Goal: Contribute content

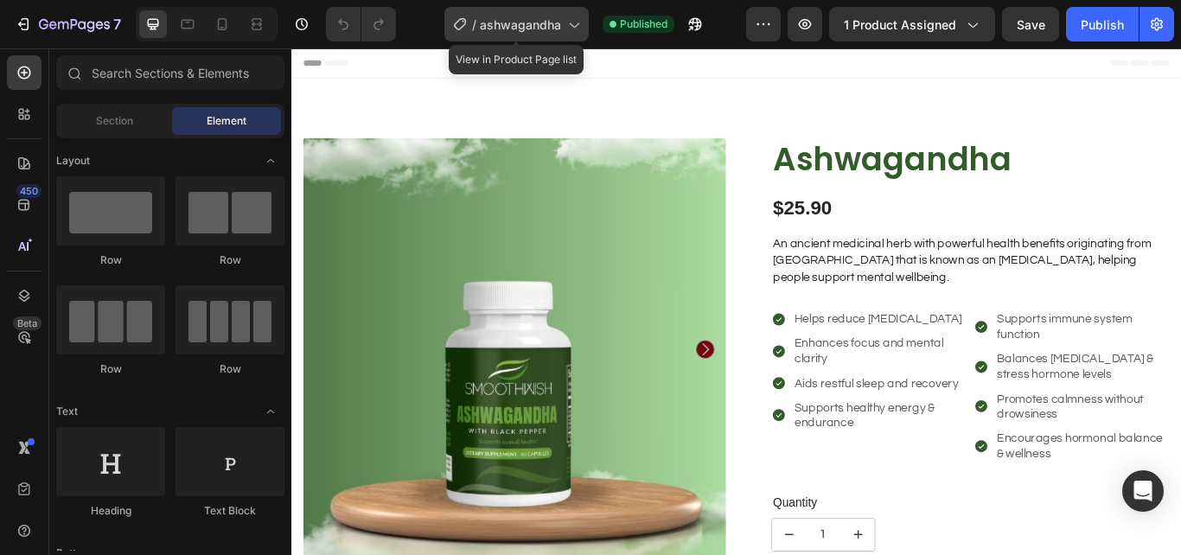
click at [574, 24] on icon at bounding box center [573, 24] width 17 height 17
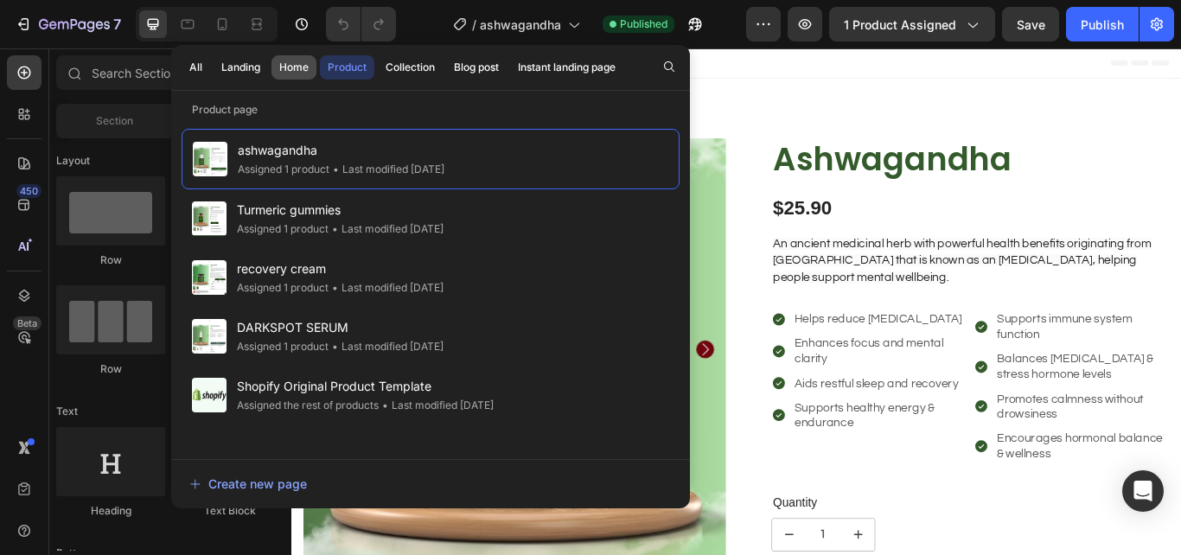
click at [288, 59] on button "Home" at bounding box center [294, 67] width 45 height 24
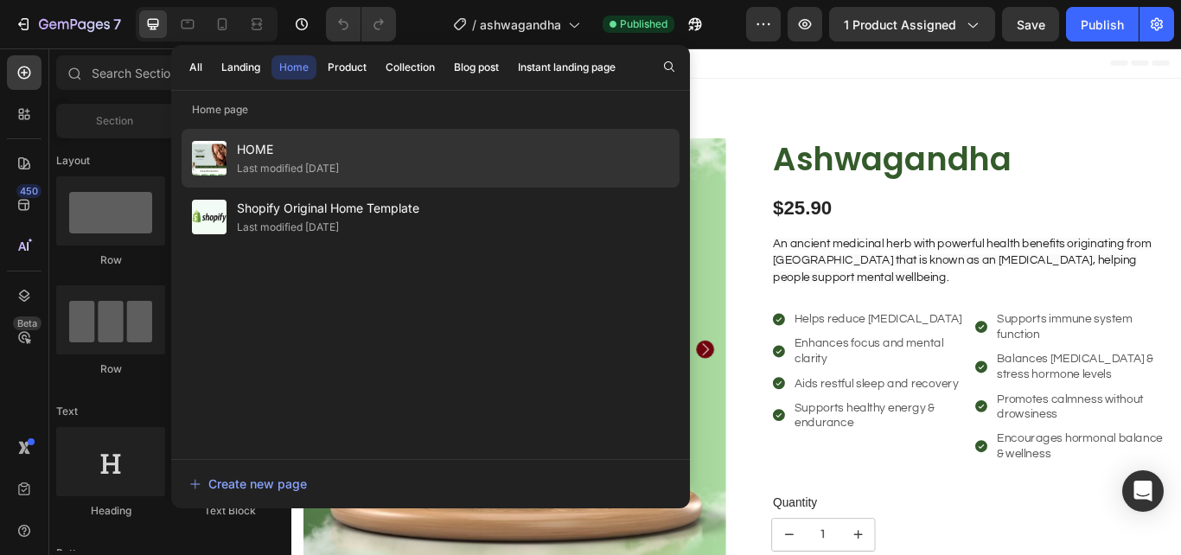
click at [290, 188] on div "HOME Last modified 5 days ago" at bounding box center [431, 217] width 498 height 59
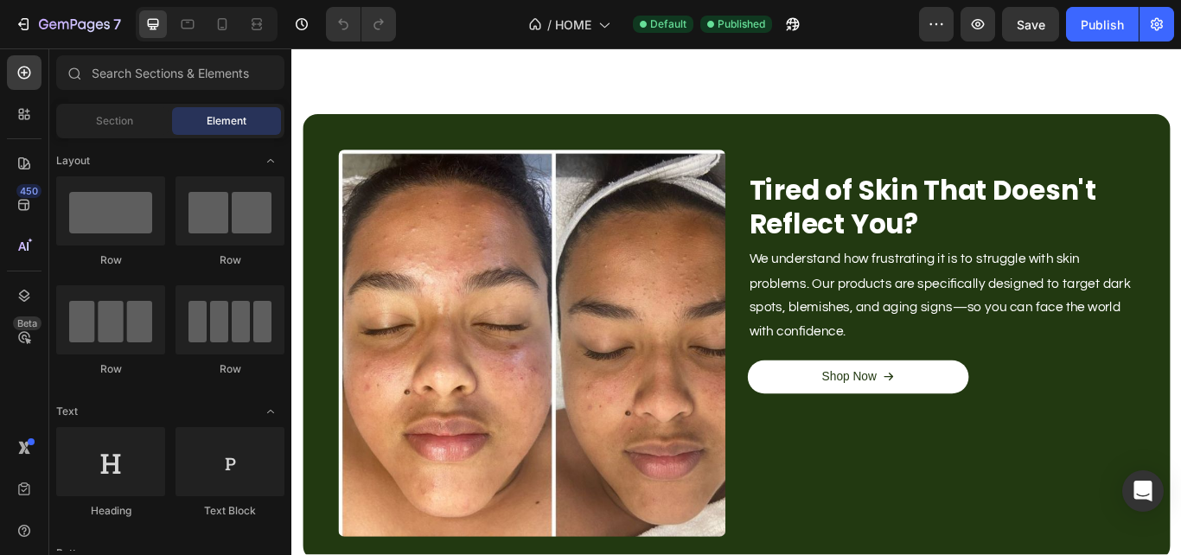
scroll to position [1162, 0]
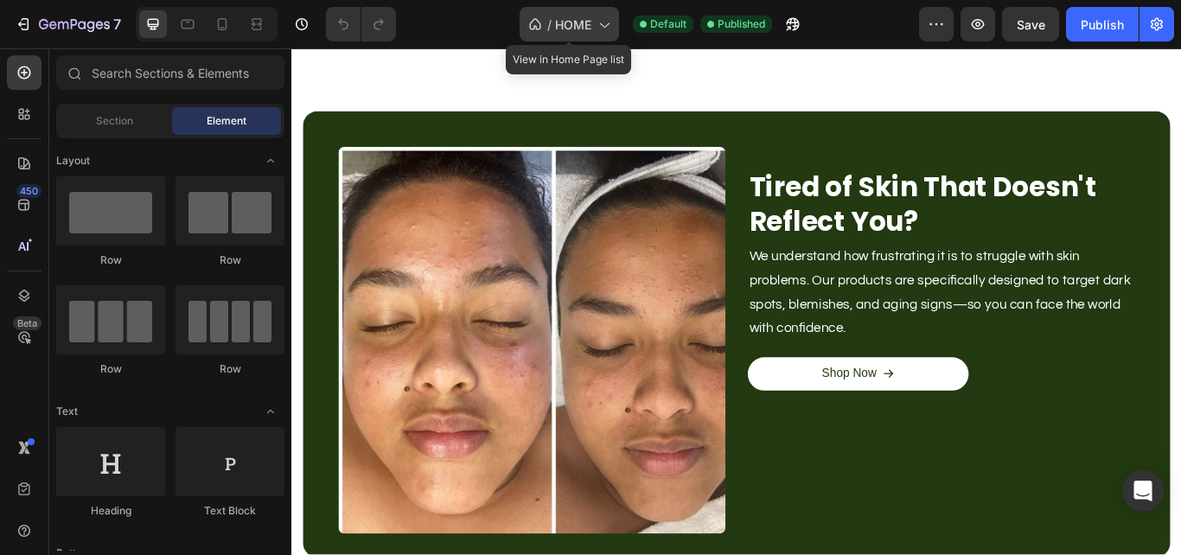
click at [591, 22] on span "HOME" at bounding box center [573, 25] width 36 height 18
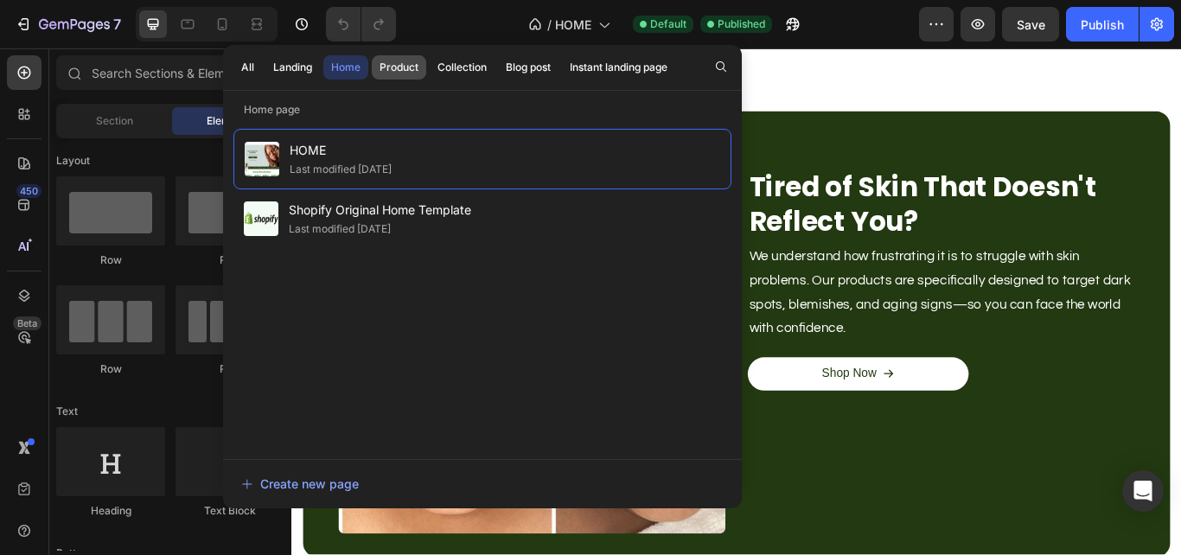
click at [390, 74] on div "Product" at bounding box center [399, 68] width 39 height 16
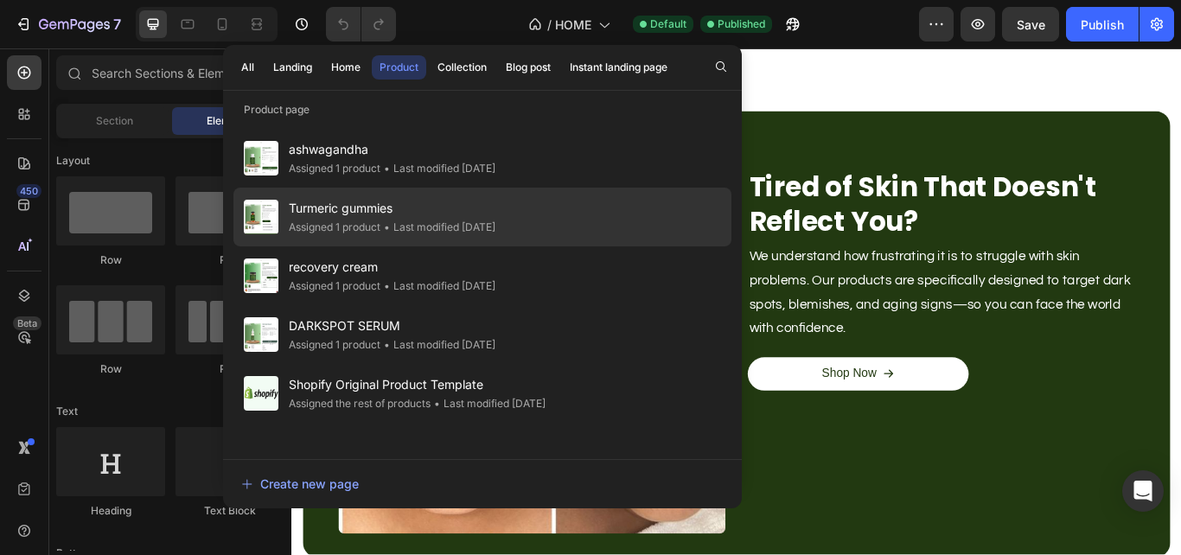
click at [336, 208] on span "Turmeric gummies" at bounding box center [392, 208] width 207 height 21
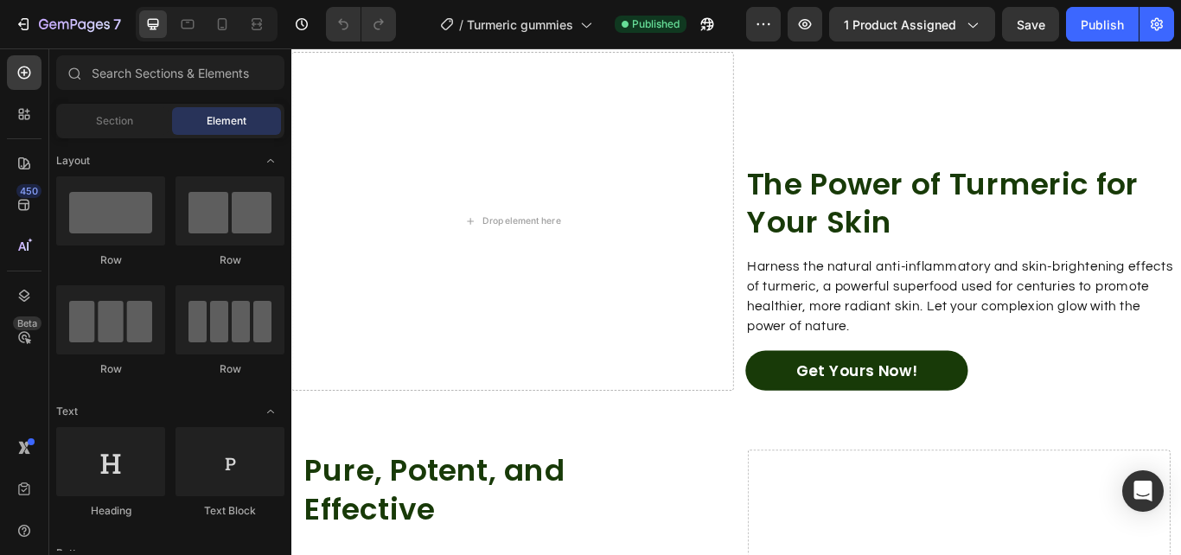
scroll to position [966, 0]
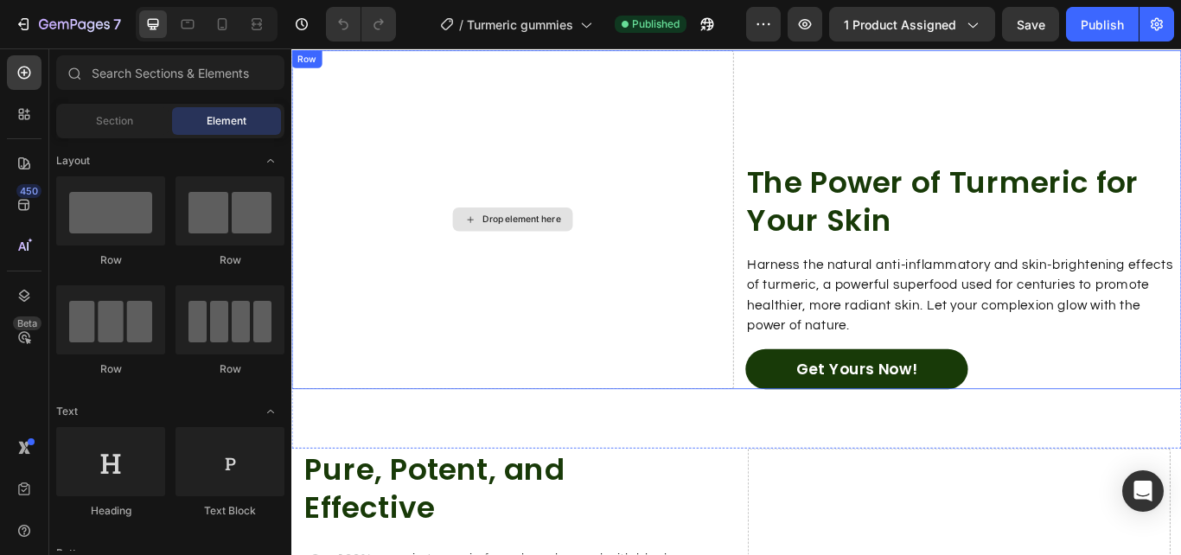
click at [520, 244] on div "Drop element here" at bounding box center [560, 248] width 92 height 14
click at [470, 243] on div "Drop element here" at bounding box center [548, 248] width 515 height 395
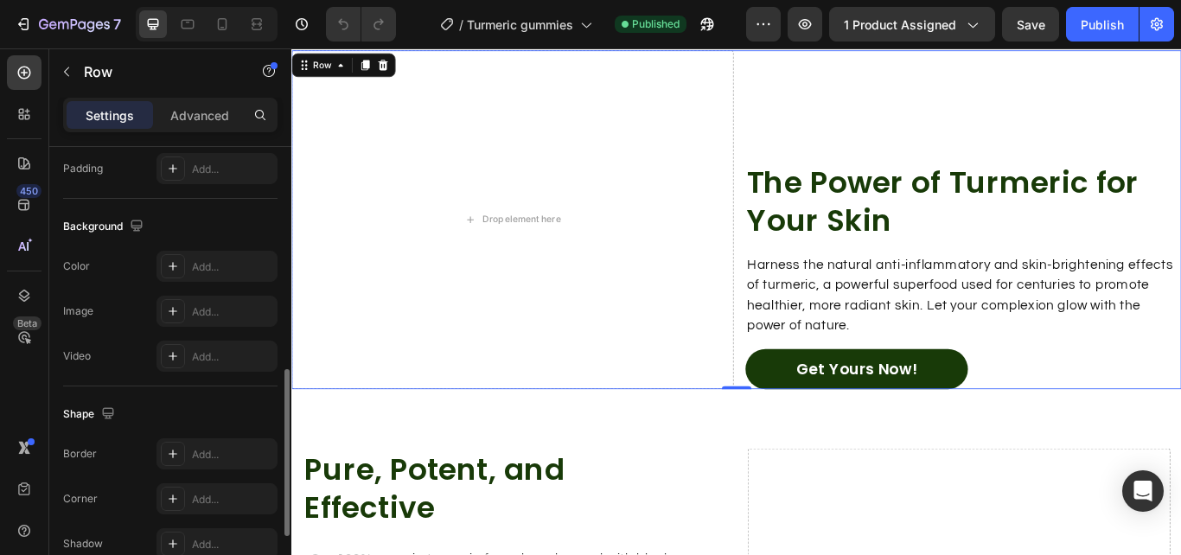
scroll to position [609, 0]
click at [169, 304] on div at bounding box center [173, 312] width 24 height 24
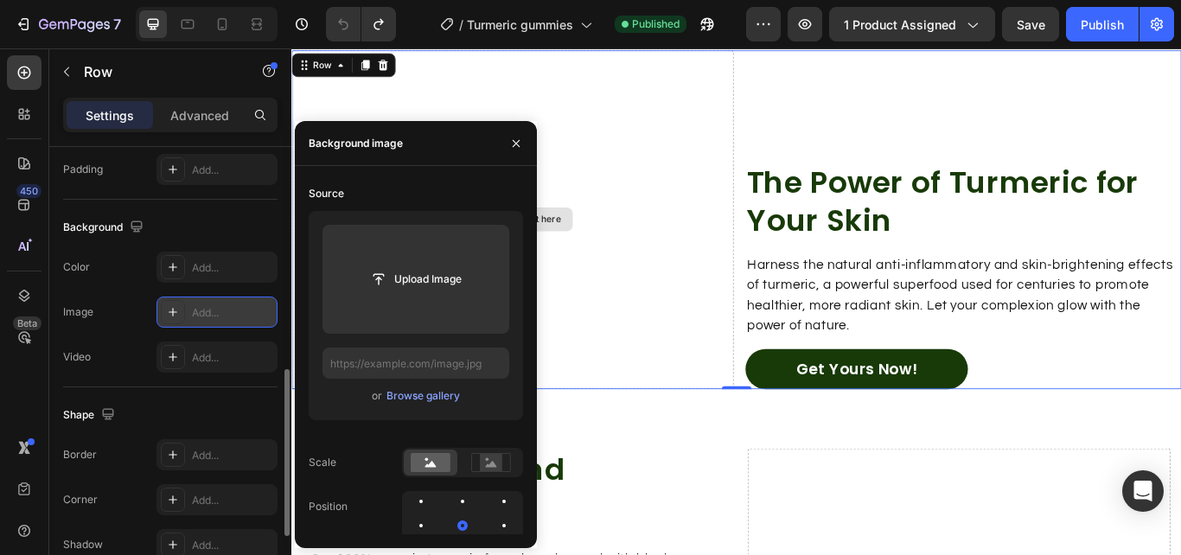
click at [668, 234] on div "Drop element here" at bounding box center [548, 248] width 515 height 395
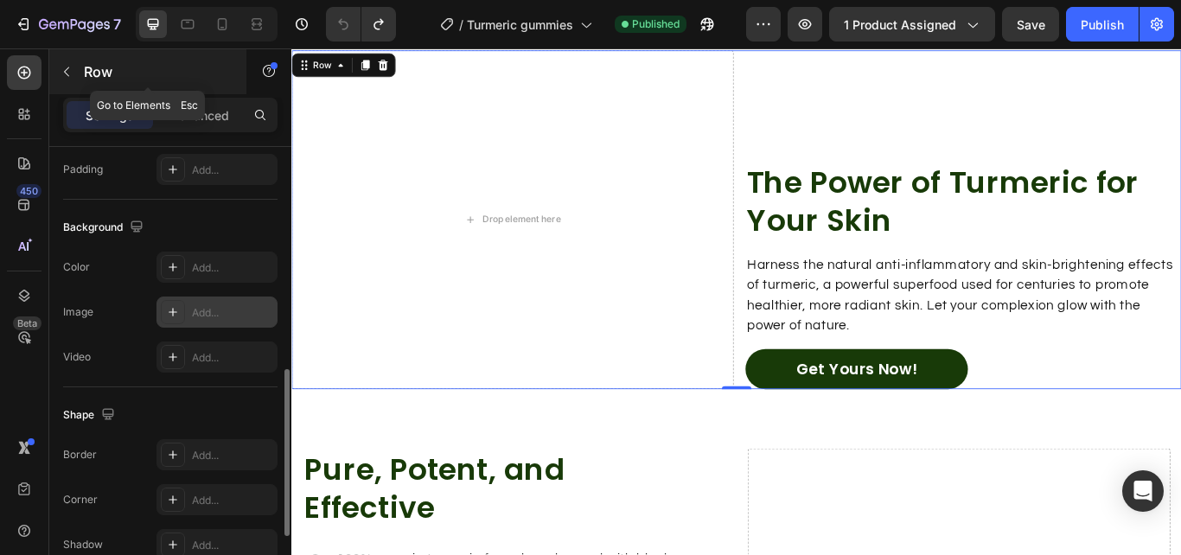
click at [70, 67] on icon "button" at bounding box center [67, 72] width 14 height 14
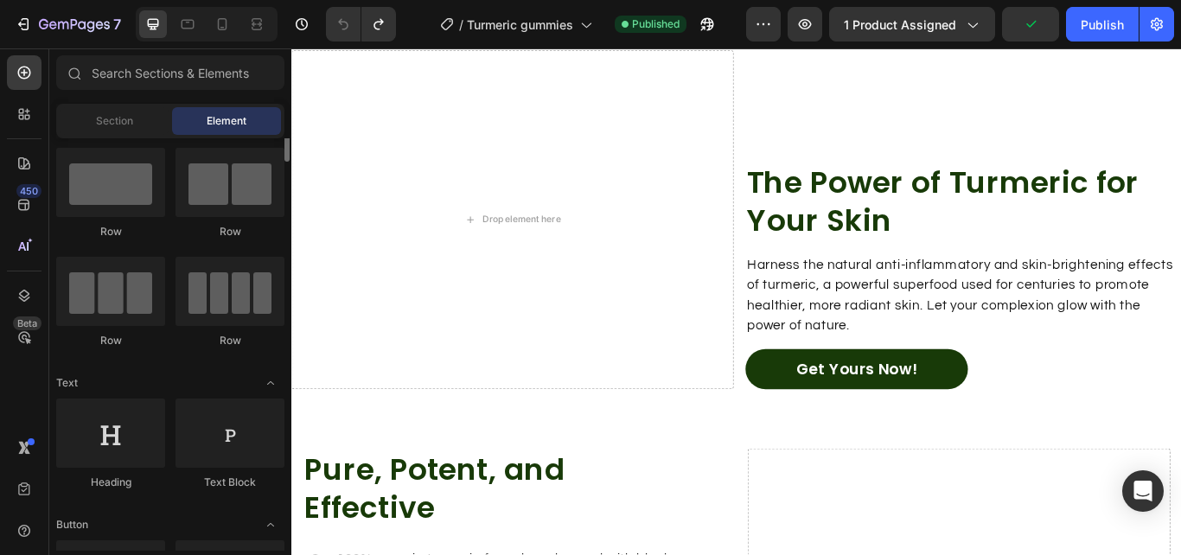
scroll to position [0, 0]
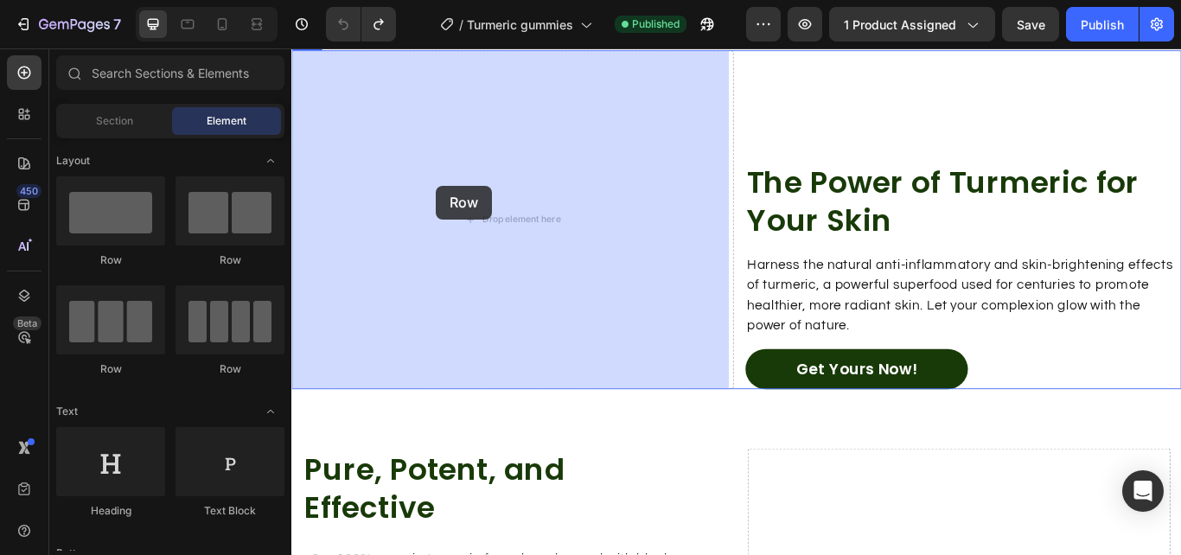
drag, startPoint x: 412, startPoint y: 265, endPoint x: 462, endPoint y: 208, distance: 76.0
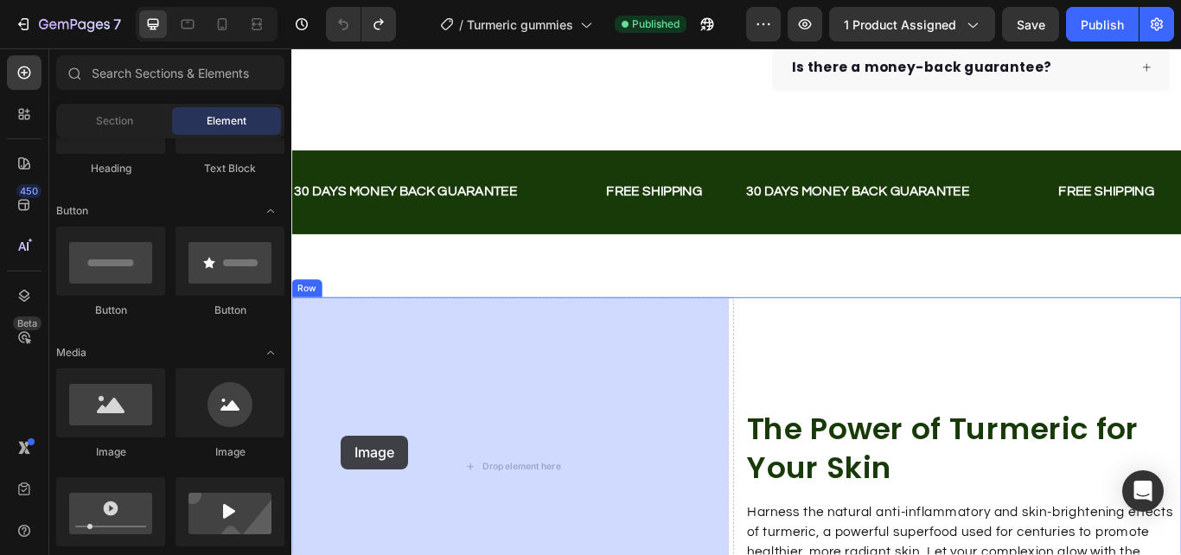
scroll to position [692, 0]
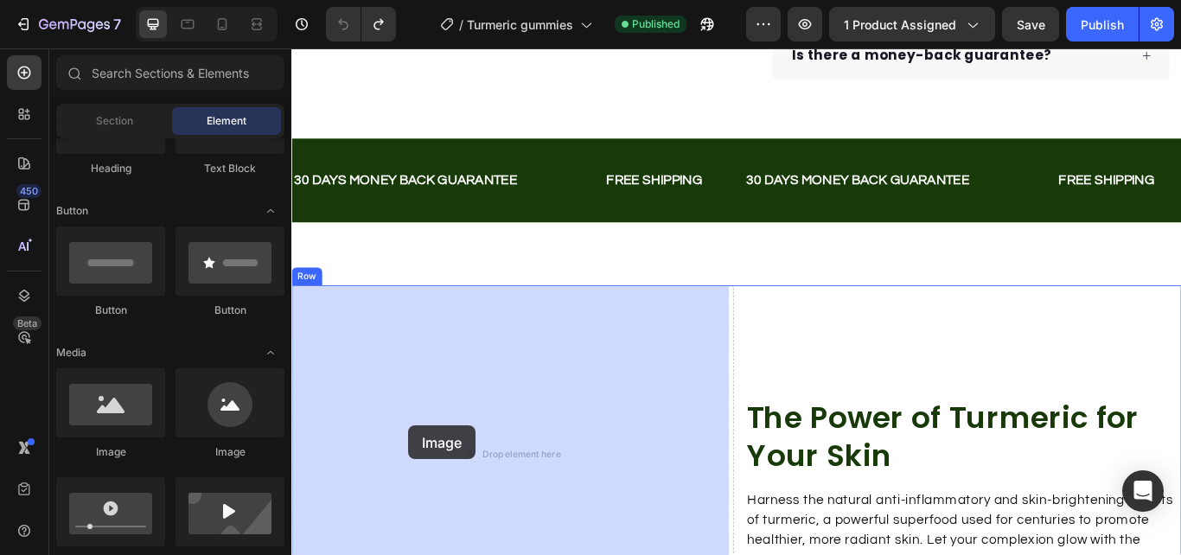
drag, startPoint x: 406, startPoint y: 470, endPoint x: 428, endPoint y: 489, distance: 28.2
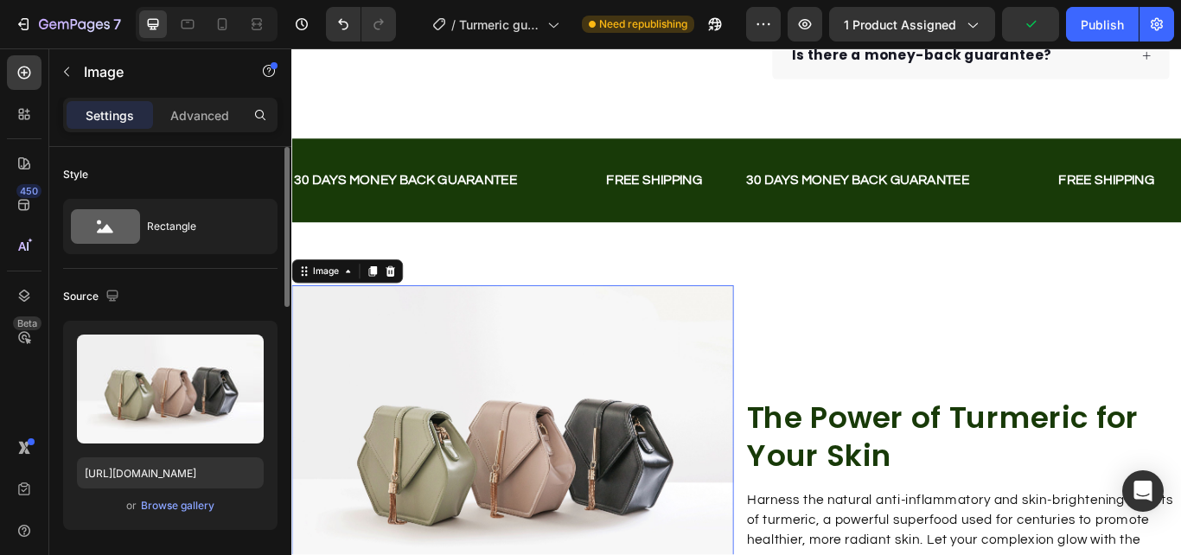
click at [189, 495] on div "or Browse gallery" at bounding box center [170, 505] width 187 height 21
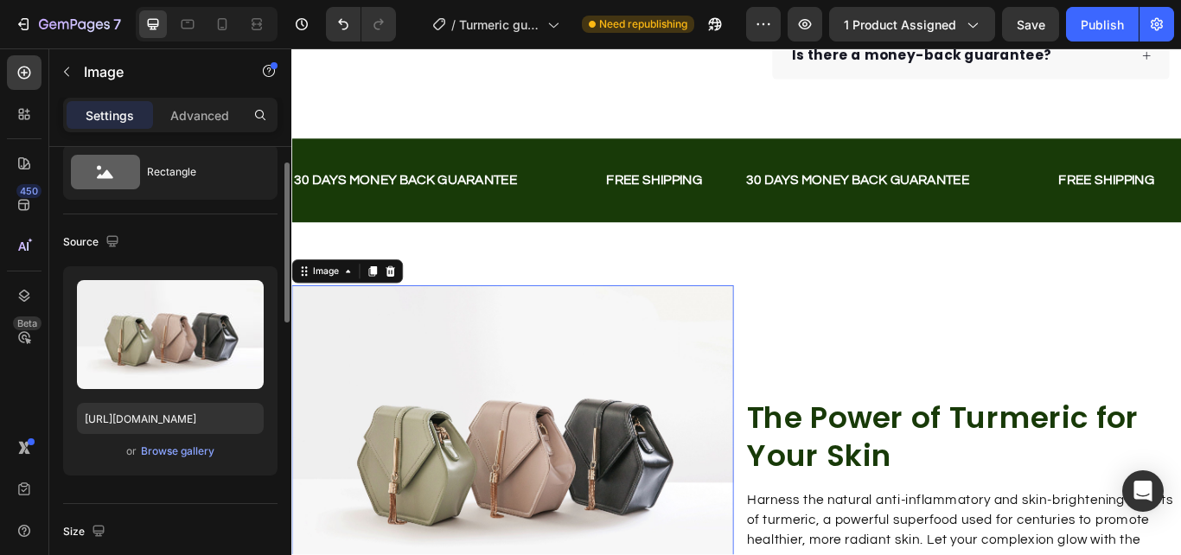
scroll to position [56, 0]
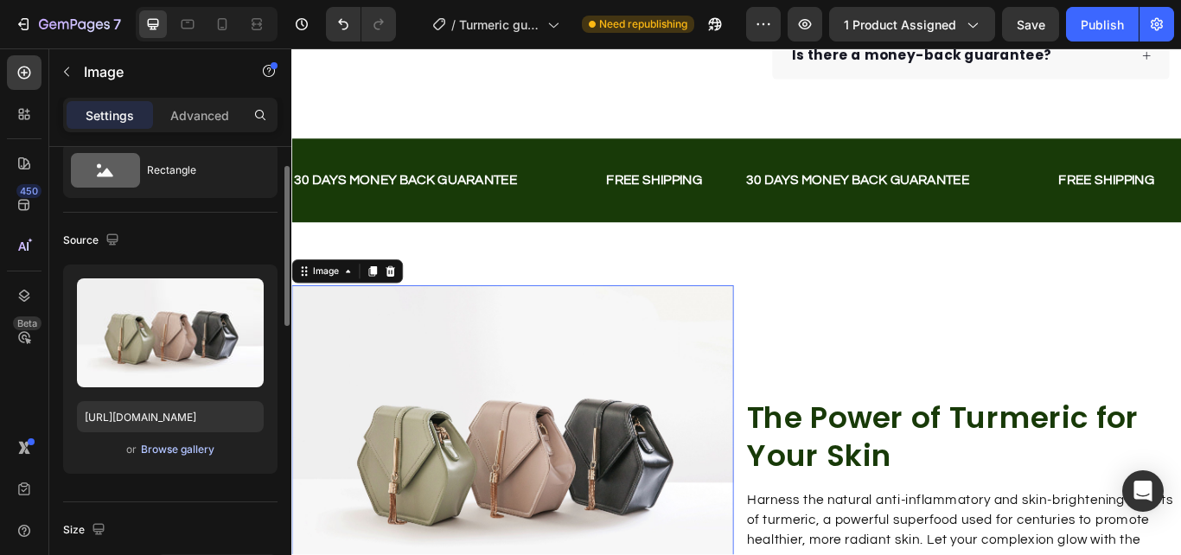
click at [192, 444] on div "Browse gallery" at bounding box center [177, 450] width 73 height 16
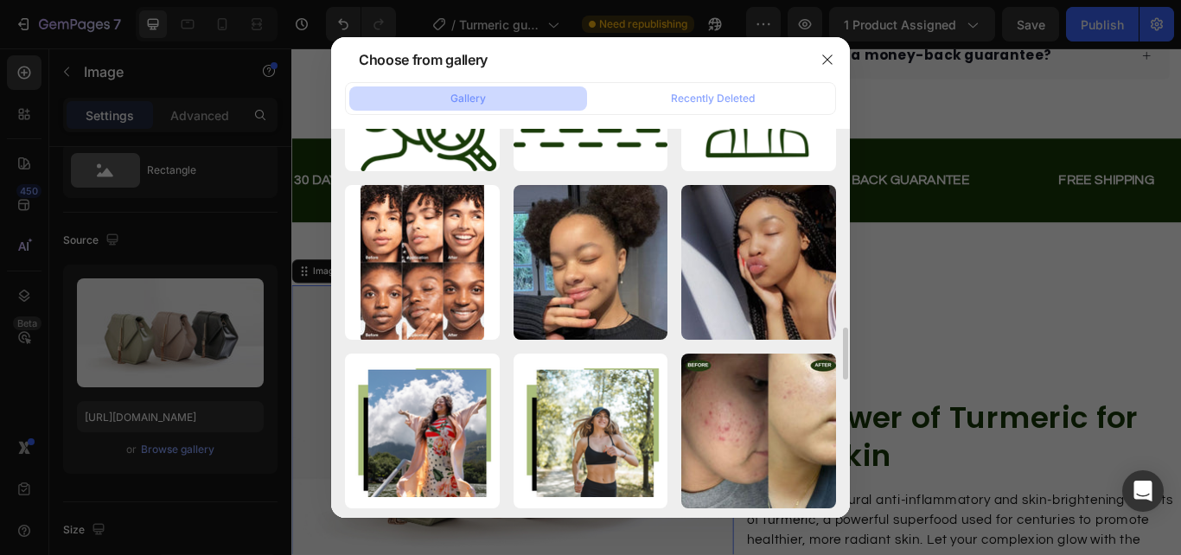
scroll to position [1473, 0]
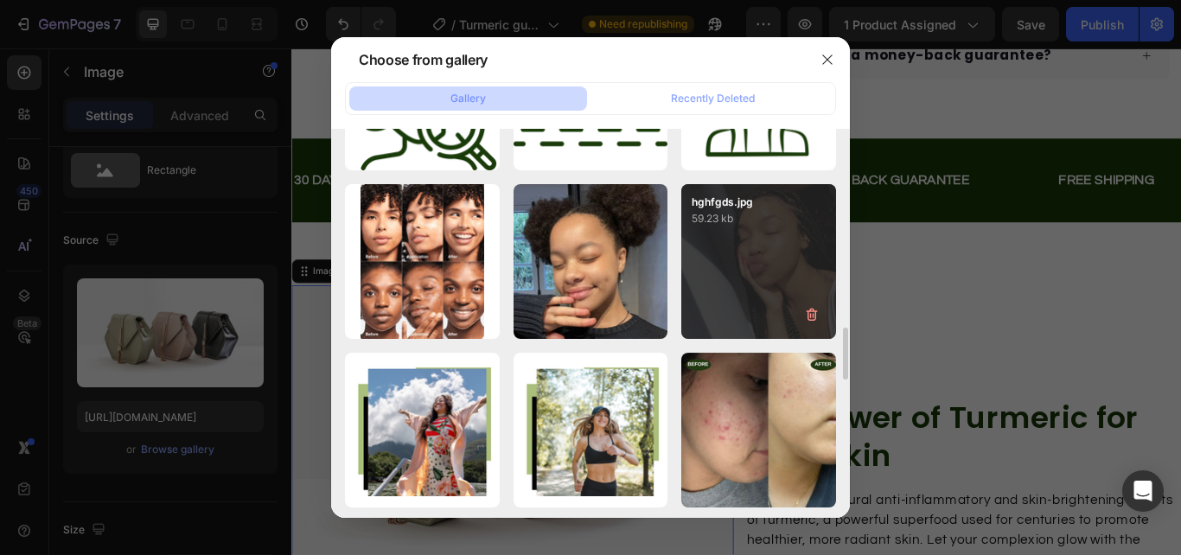
click at [745, 292] on div "hghfgds.jpg 59.23 kb" at bounding box center [758, 261] width 155 height 155
type input "[URL][DOMAIN_NAME]"
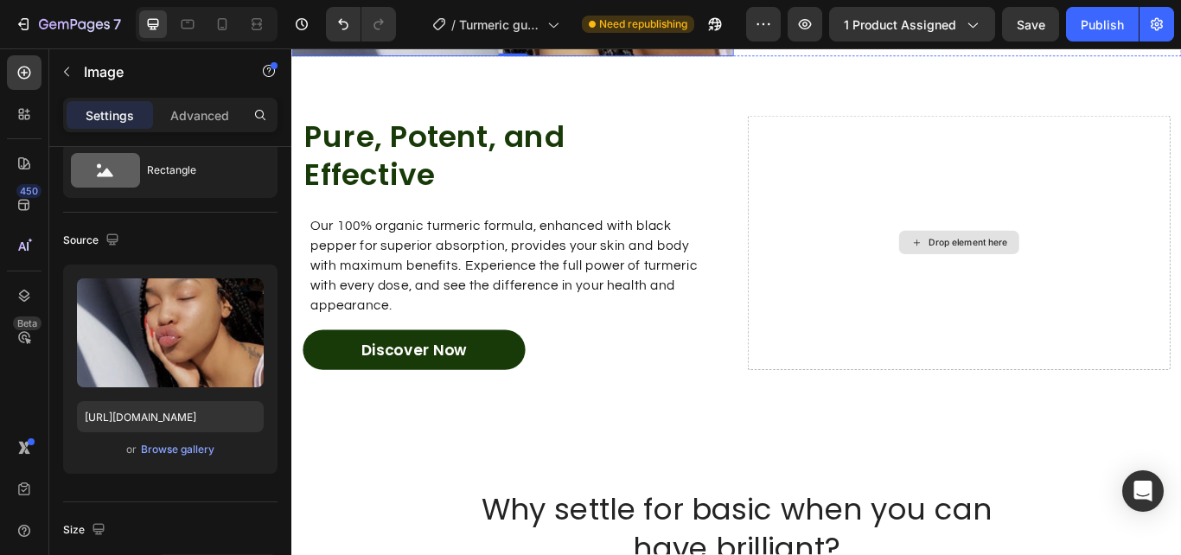
scroll to position [1475, 0]
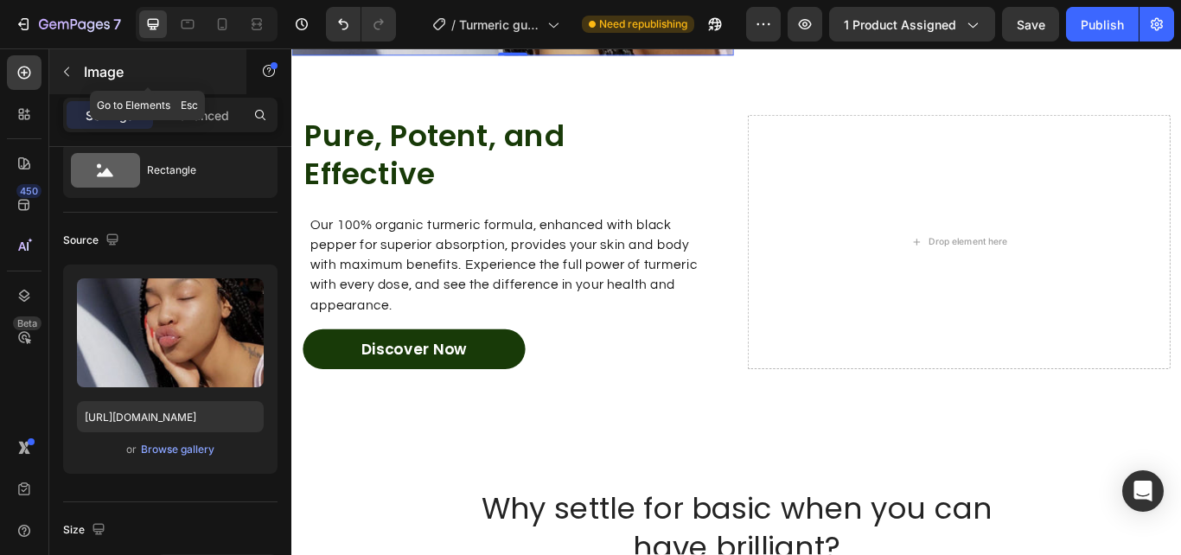
click at [66, 72] on icon "button" at bounding box center [67, 72] width 14 height 14
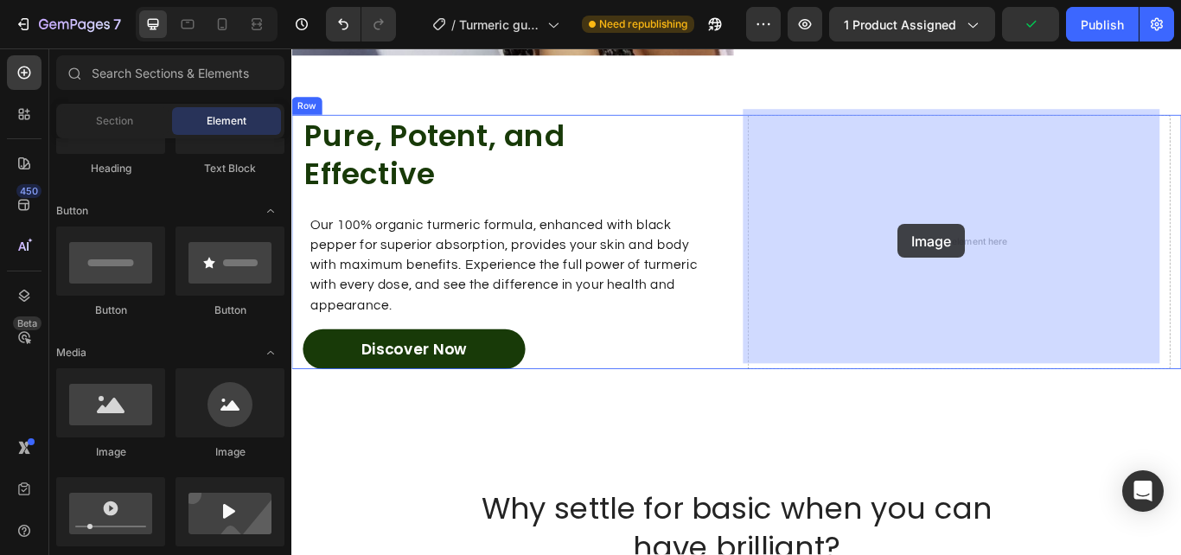
drag, startPoint x: 414, startPoint y: 459, endPoint x: 1006, endPoint y: 256, distance: 625.4
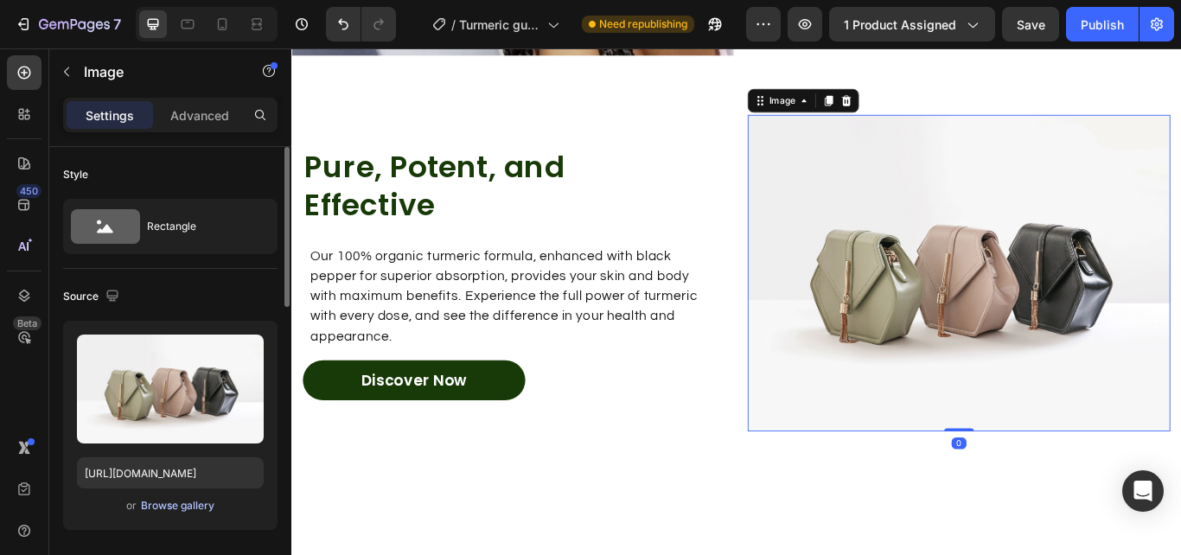
click at [178, 503] on div "Browse gallery" at bounding box center [177, 506] width 73 height 16
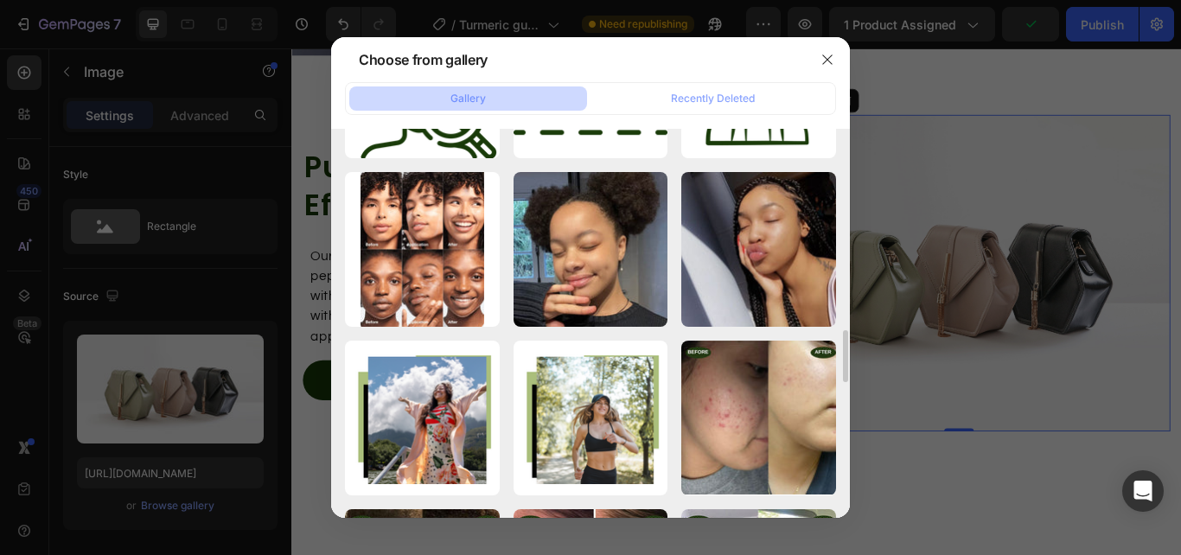
scroll to position [1486, 0]
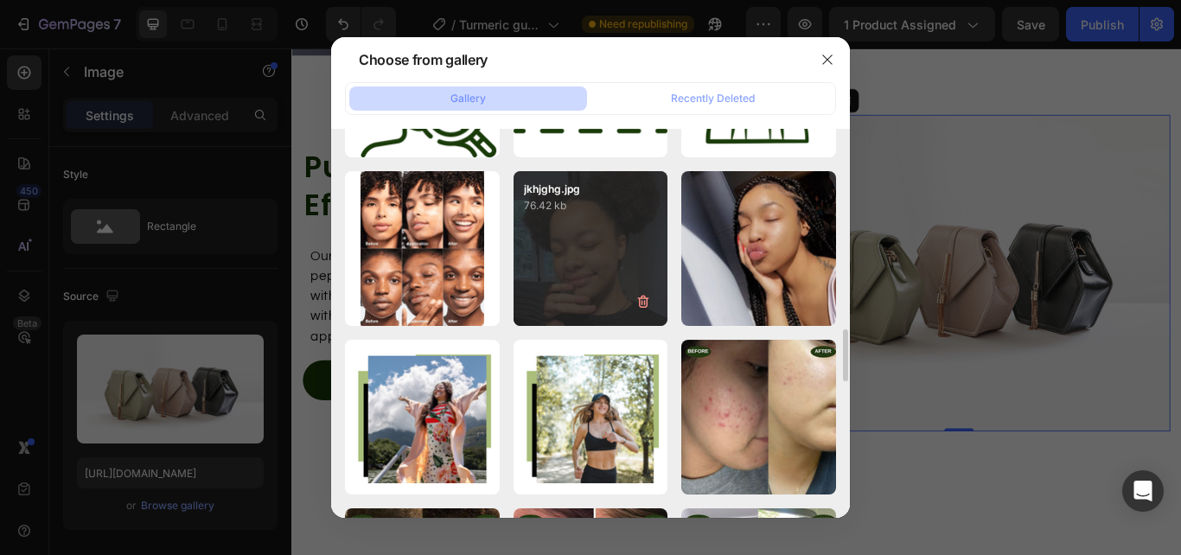
click at [596, 262] on div "jkhjghg.jpg 76.42 kb" at bounding box center [591, 248] width 155 height 155
type input "[URL][DOMAIN_NAME]"
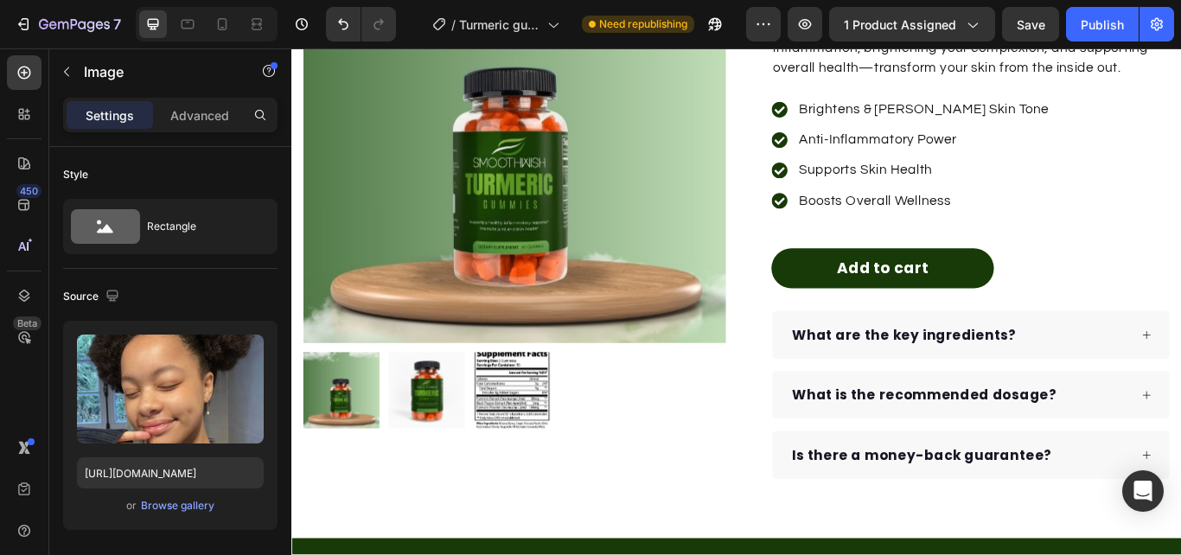
scroll to position [0, 0]
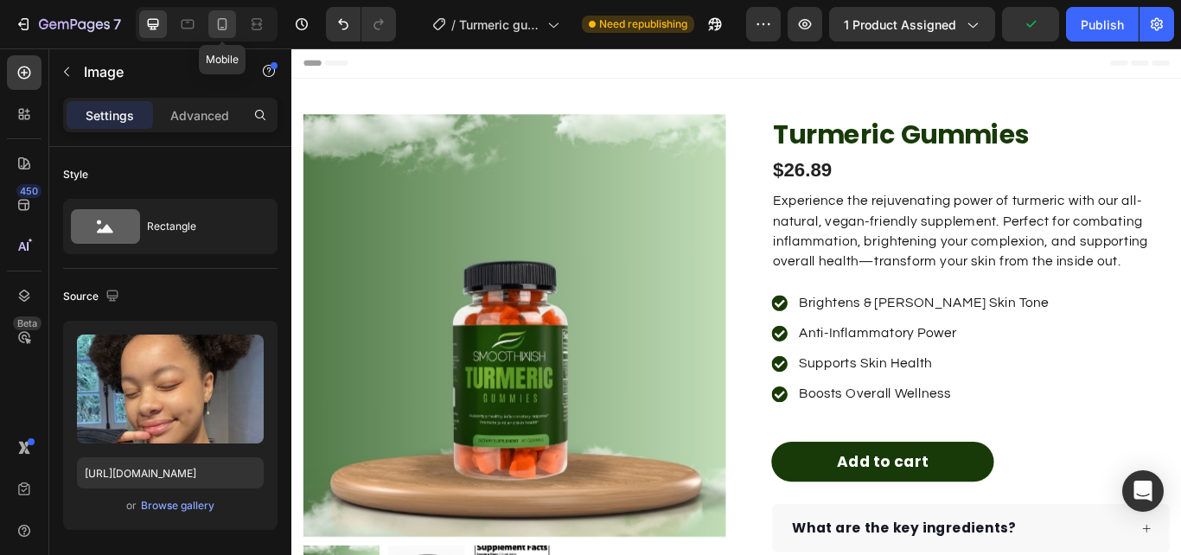
click at [227, 25] on icon at bounding box center [223, 24] width 10 height 12
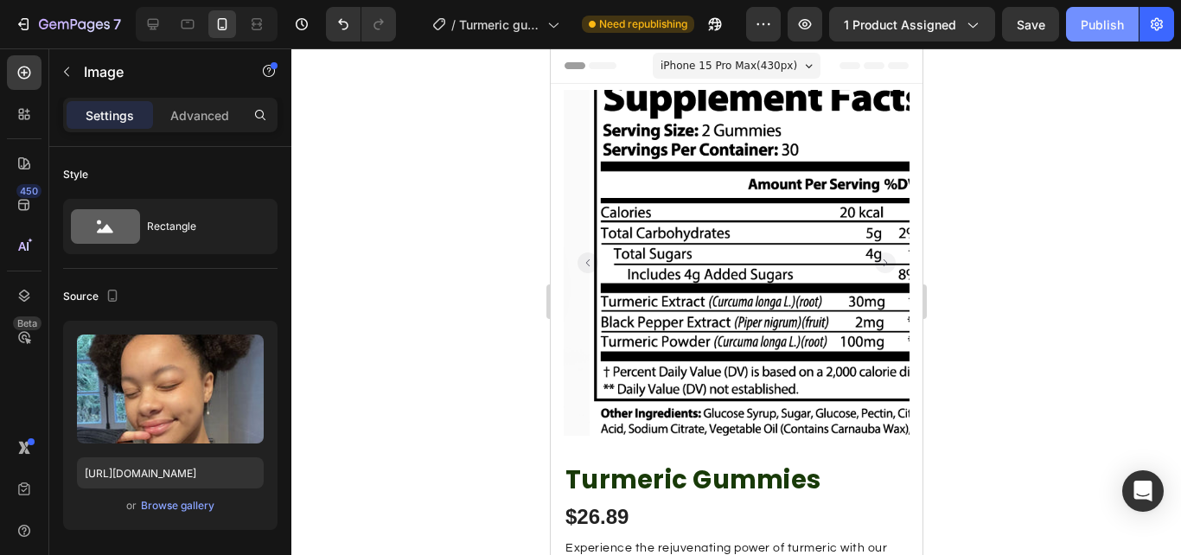
click at [1083, 22] on div "Publish" at bounding box center [1102, 25] width 43 height 18
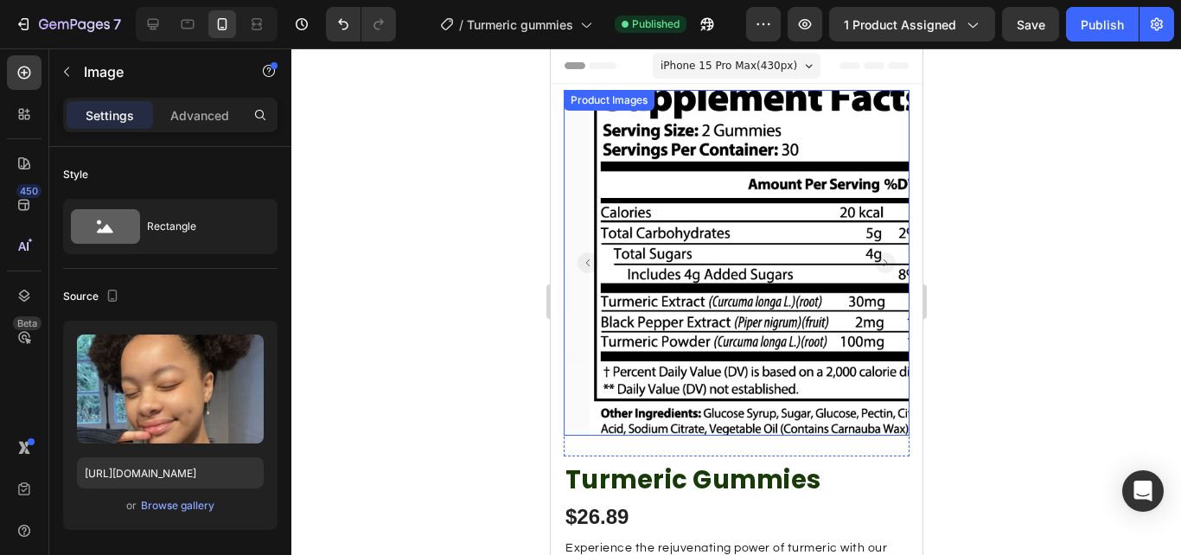
click at [883, 259] on icon "Carousel Next Arrow" at bounding box center [884, 262] width 3 height 7
